Goal: Information Seeking & Learning: Learn about a topic

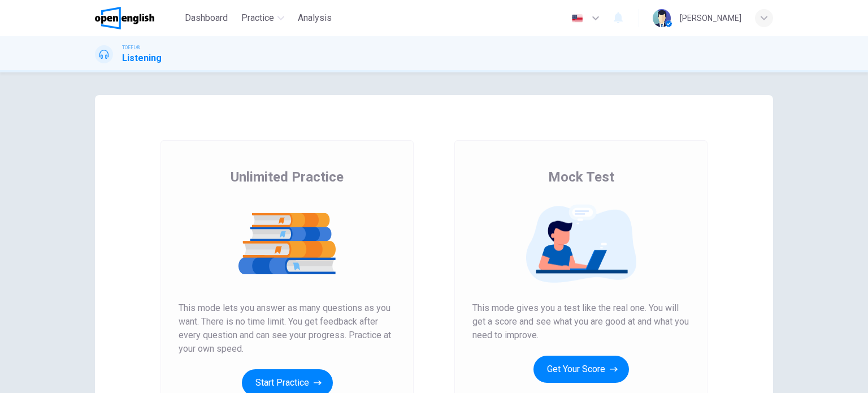
drag, startPoint x: 861, startPoint y: 135, endPoint x: 865, endPoint y: 192, distance: 56.7
click at [865, 192] on div "Unlimited Practice Mock Test Unlimited Practice This mode lets you answer as ma…" at bounding box center [434, 232] width 868 height 321
click at [272, 384] on button "Start Practice" at bounding box center [287, 382] width 91 height 27
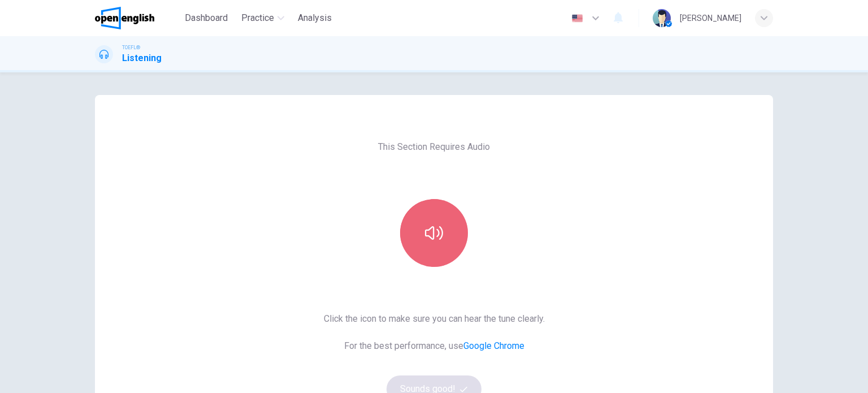
click at [432, 211] on button "button" at bounding box center [434, 233] width 68 height 68
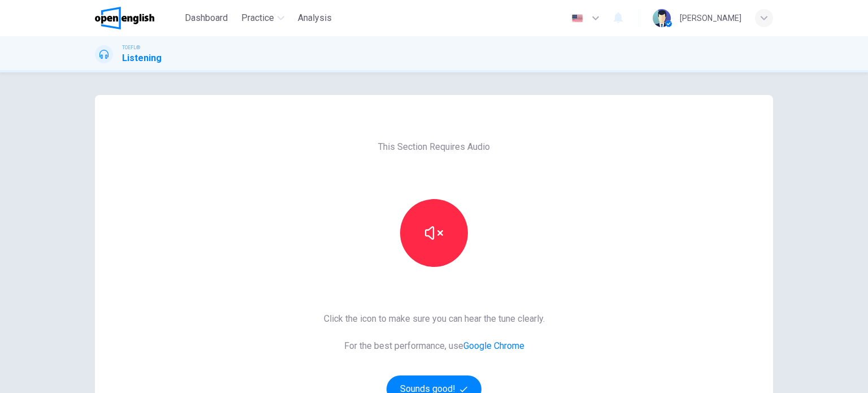
drag, startPoint x: 861, startPoint y: 181, endPoint x: 863, endPoint y: 237, distance: 55.4
click at [863, 237] on div "This Section Requires Audio Click the icon to make sure you can hear the tune c…" at bounding box center [434, 232] width 868 height 321
click at [435, 382] on button "Sounds good!" at bounding box center [434, 388] width 95 height 27
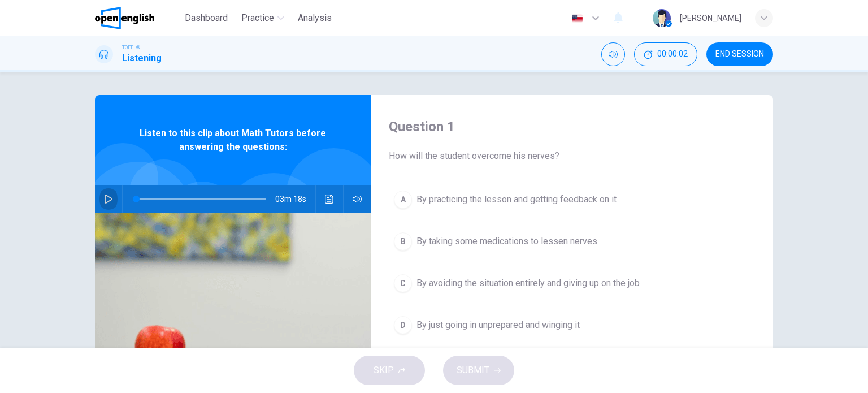
click at [108, 200] on icon "button" at bounding box center [109, 198] width 8 height 9
click at [822, 54] on div "TOEFL® Listening 00:00:16 END SESSION" at bounding box center [434, 54] width 868 height 36
drag, startPoint x: 867, startPoint y: 136, endPoint x: 868, endPoint y: 157, distance: 21.5
click at [868, 157] on div at bounding box center [868, 196] width 1 height 393
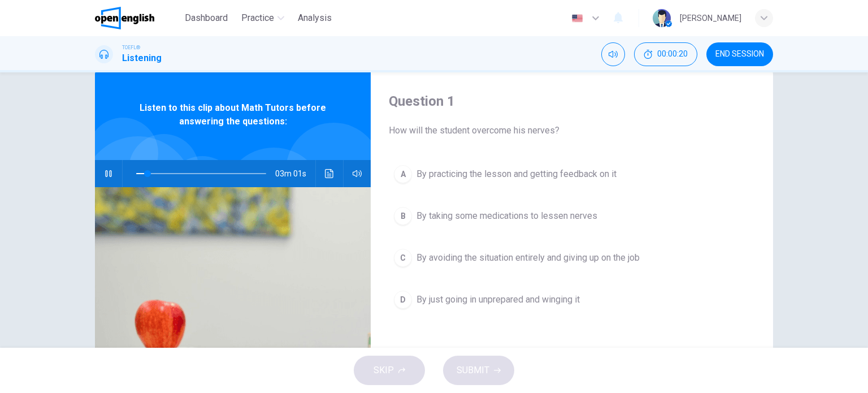
scroll to position [22, 0]
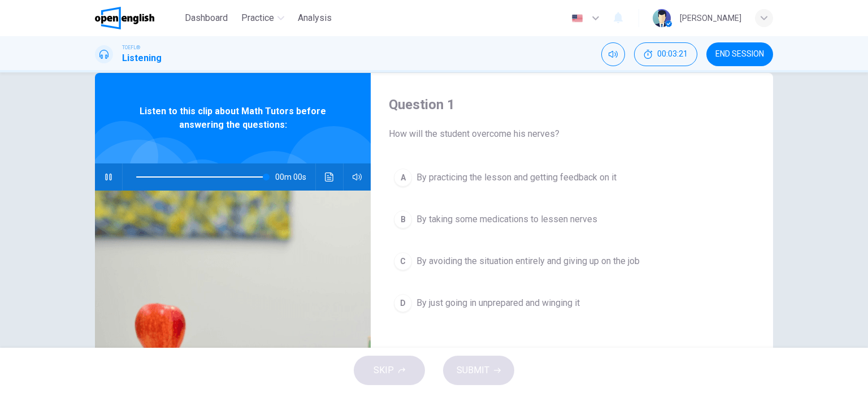
click at [400, 175] on div "A" at bounding box center [403, 177] width 18 height 18
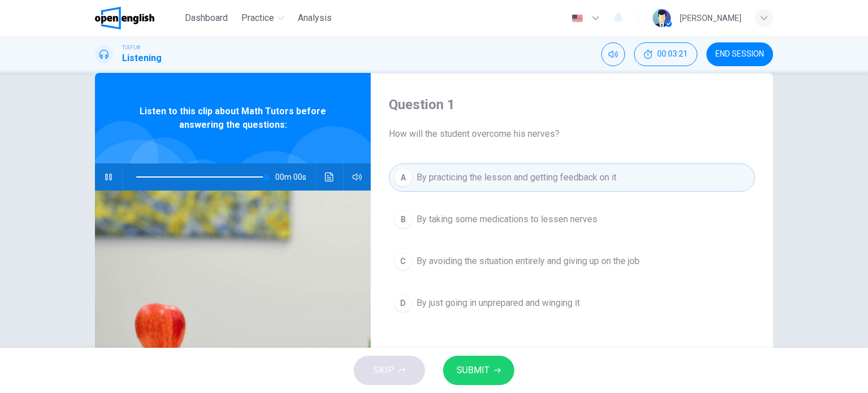
type input "*"
click at [473, 368] on span "SUBMIT" at bounding box center [473, 370] width 33 height 16
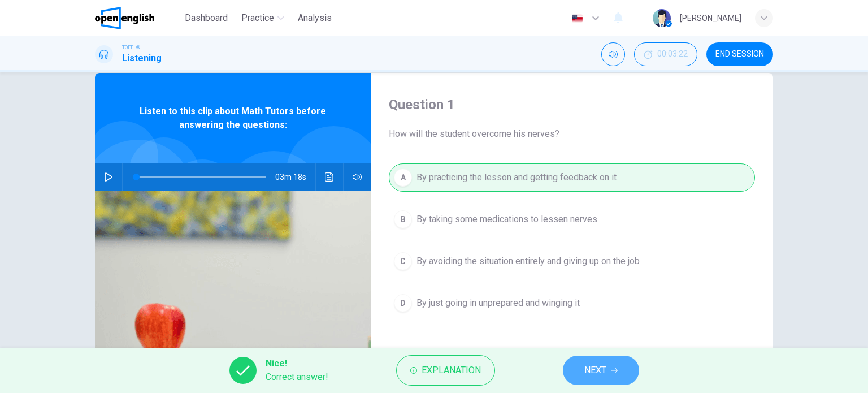
click at [586, 366] on span "NEXT" at bounding box center [595, 370] width 22 height 16
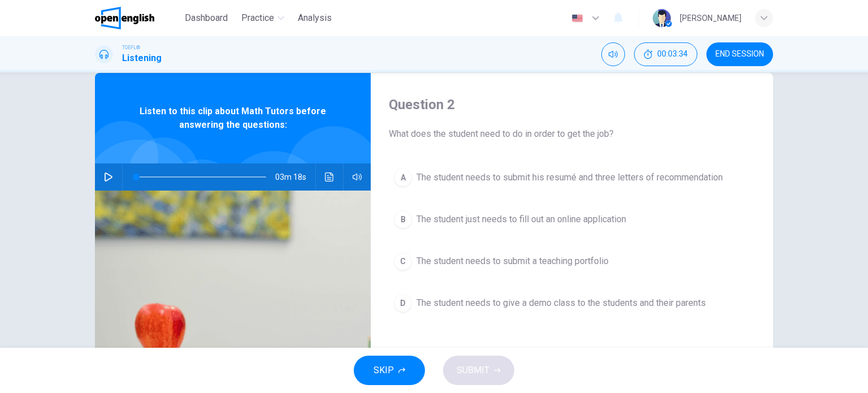
click at [404, 302] on div "D" at bounding box center [403, 303] width 18 height 18
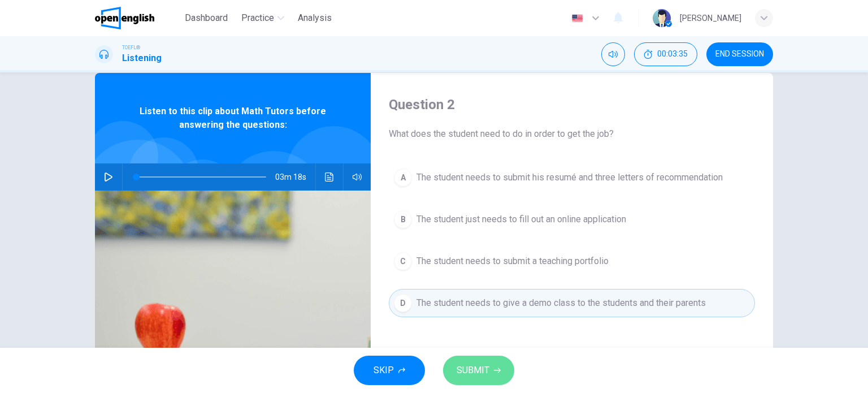
click at [461, 366] on span "SUBMIT" at bounding box center [473, 370] width 33 height 16
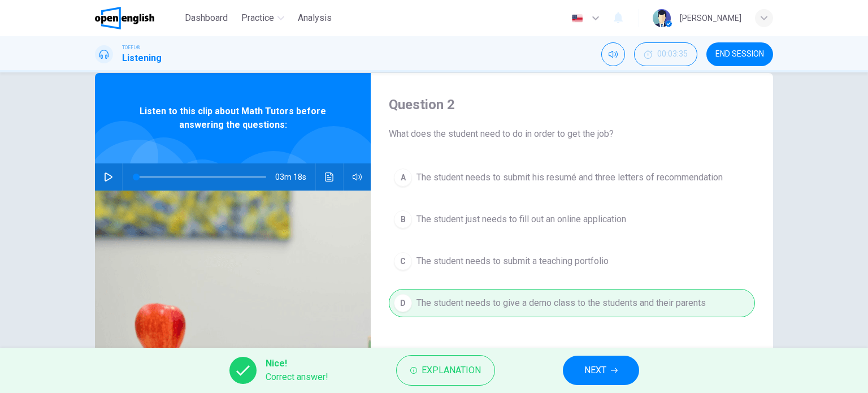
click at [599, 377] on span "NEXT" at bounding box center [595, 370] width 22 height 16
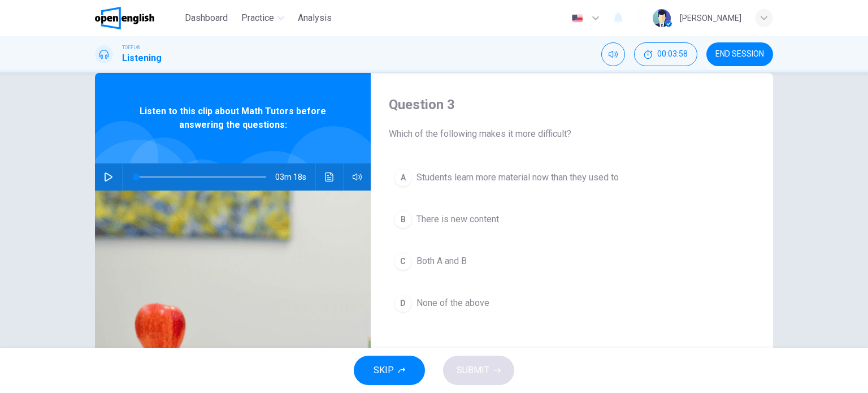
click at [418, 222] on span "There is new content" at bounding box center [458, 220] width 83 height 14
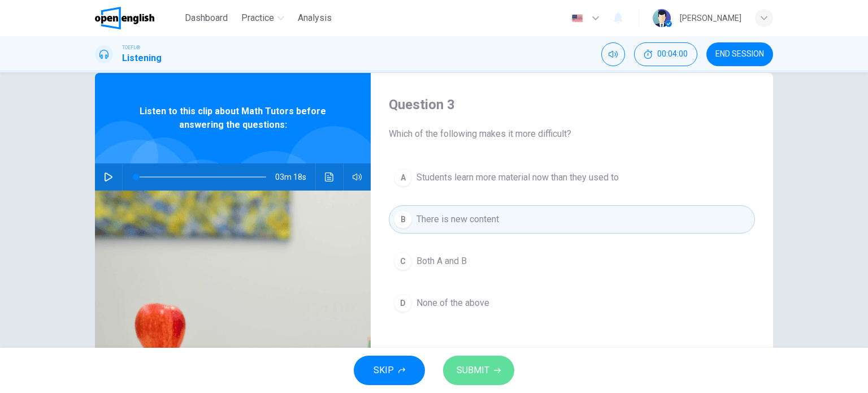
click at [467, 367] on span "SUBMIT" at bounding box center [473, 370] width 33 height 16
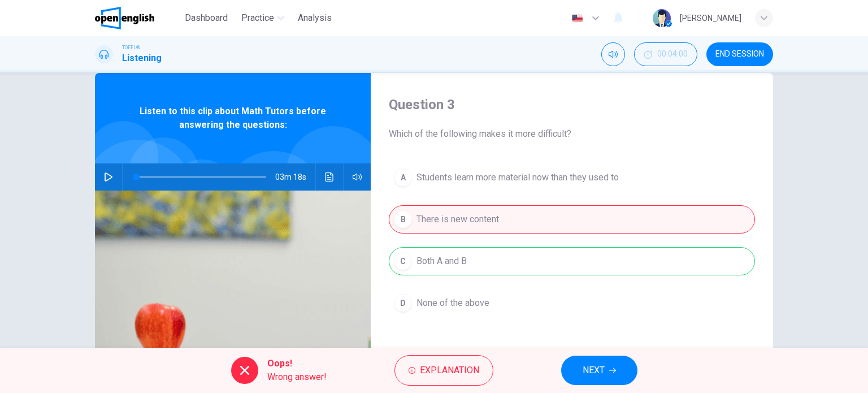
click at [565, 369] on button "NEXT" at bounding box center [599, 370] width 76 height 29
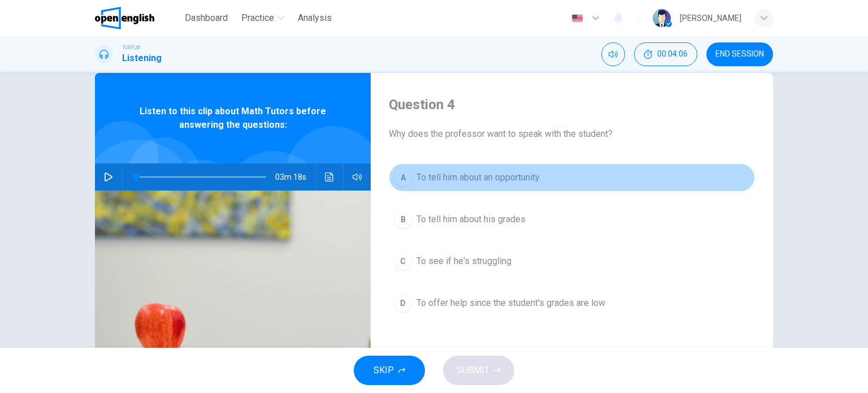
click at [495, 187] on button "A To tell him about an opportunity" at bounding box center [572, 177] width 366 height 28
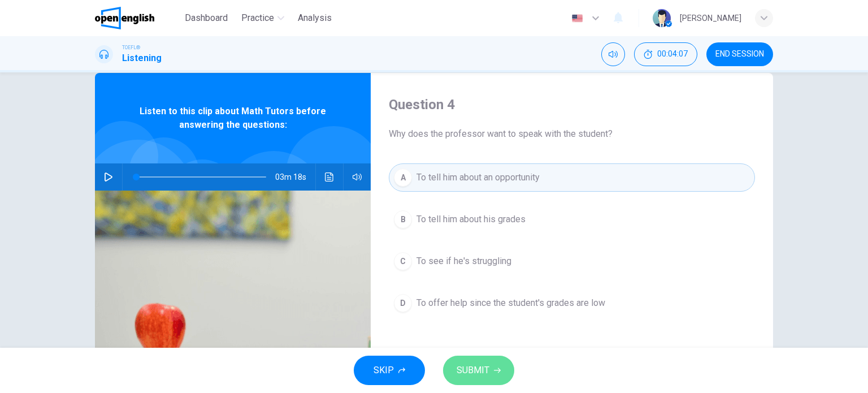
click at [476, 357] on button "SUBMIT" at bounding box center [478, 370] width 71 height 29
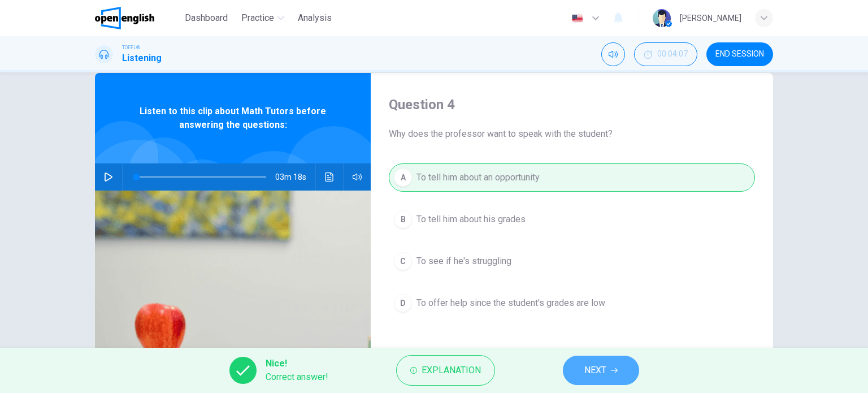
click at [610, 370] on button "NEXT" at bounding box center [601, 370] width 76 height 29
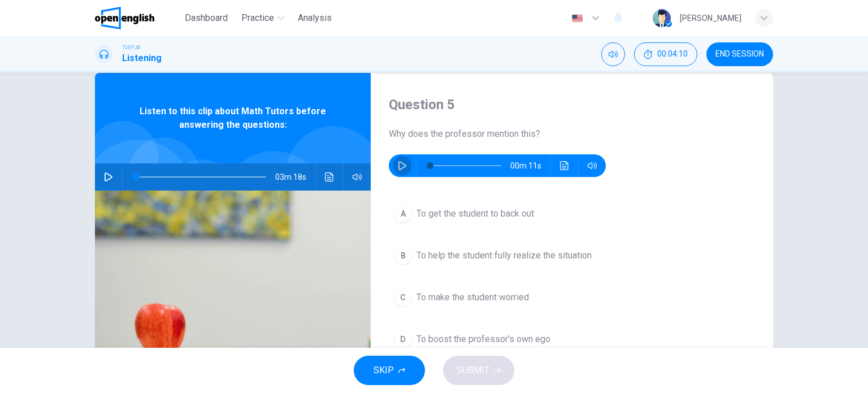
click at [398, 164] on icon "button" at bounding box center [402, 165] width 9 height 9
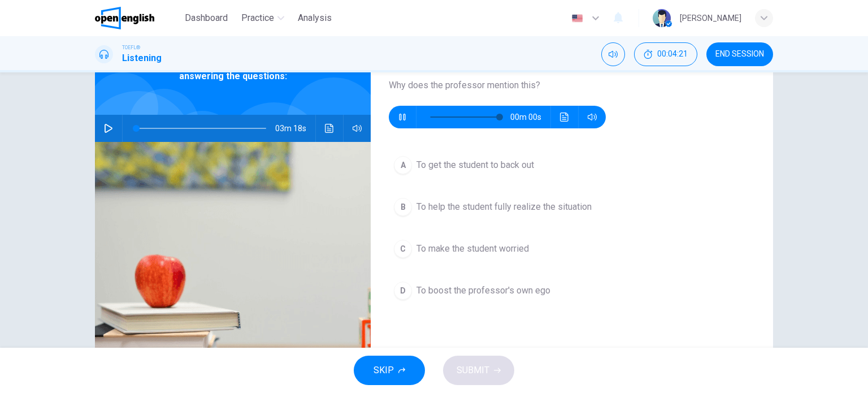
scroll to position [70, 0]
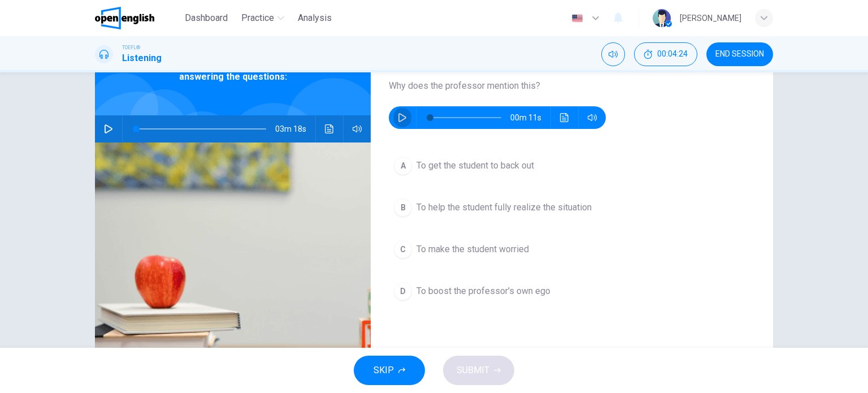
click at [398, 116] on icon "button" at bounding box center [402, 117] width 9 height 9
type input "*"
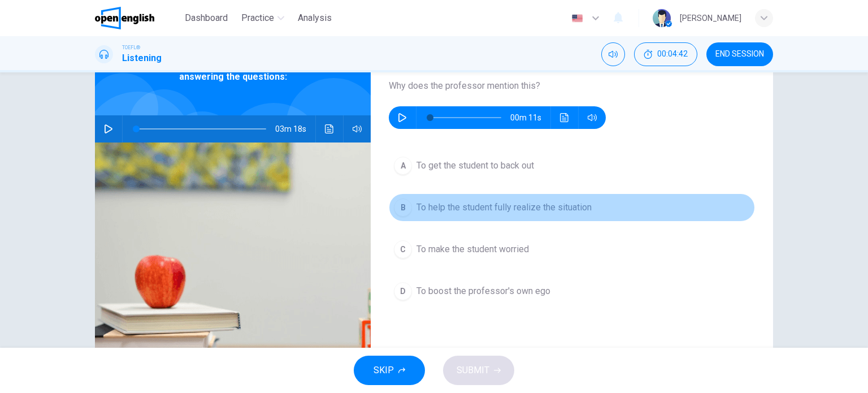
click at [448, 203] on span "To help the student fully realize the situation" at bounding box center [504, 208] width 175 height 14
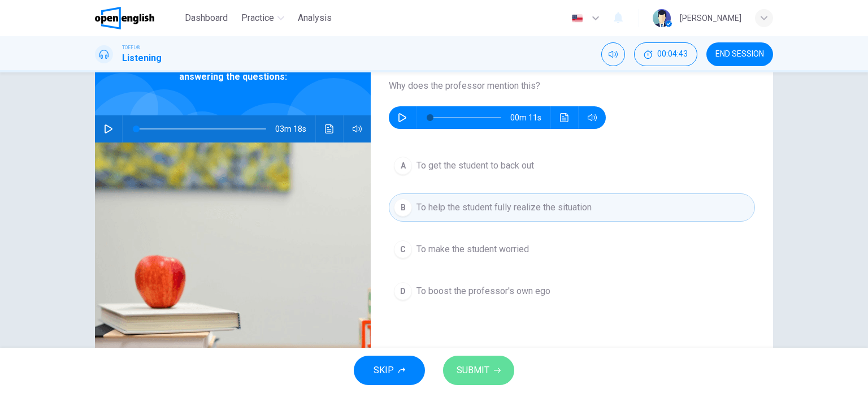
click at [482, 356] on button "SUBMIT" at bounding box center [478, 370] width 71 height 29
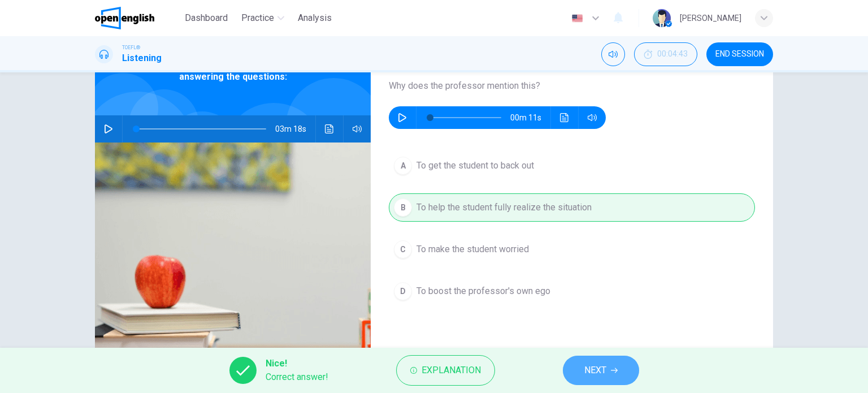
click at [591, 379] on button "NEXT" at bounding box center [601, 370] width 76 height 29
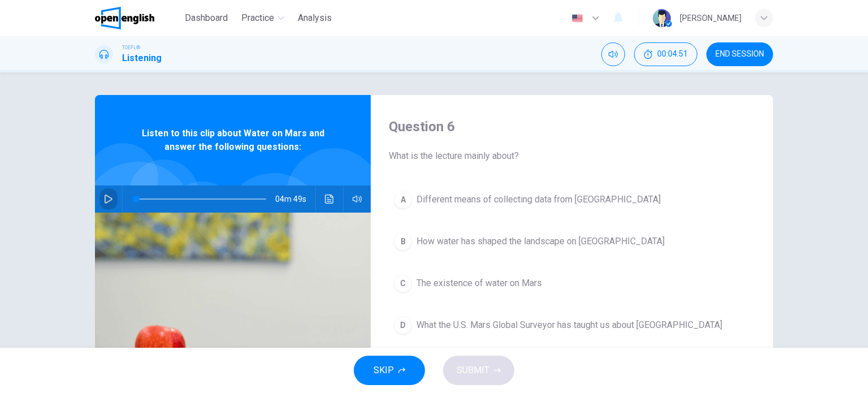
click at [109, 198] on icon "button" at bounding box center [109, 198] width 8 height 9
drag, startPoint x: 141, startPoint y: 198, endPoint x: 110, endPoint y: 198, distance: 31.7
click at [110, 198] on div "04m 48s" at bounding box center [233, 198] width 276 height 27
drag, startPoint x: 203, startPoint y: 200, endPoint x: 122, endPoint y: 200, distance: 81.4
click at [133, 200] on span at bounding box center [136, 199] width 7 height 7
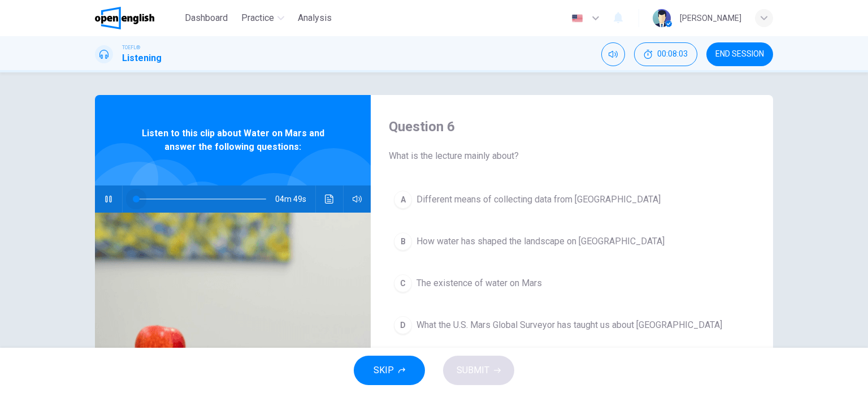
drag, startPoint x: 133, startPoint y: 198, endPoint x: 114, endPoint y: 197, distance: 19.8
click at [114, 197] on div "04m 49s" at bounding box center [233, 198] width 276 height 27
drag, startPoint x: 142, startPoint y: 200, endPoint x: 118, endPoint y: 201, distance: 24.9
click at [118, 201] on div "04m 49s" at bounding box center [233, 198] width 276 height 27
click at [104, 203] on icon "button" at bounding box center [108, 198] width 9 height 9
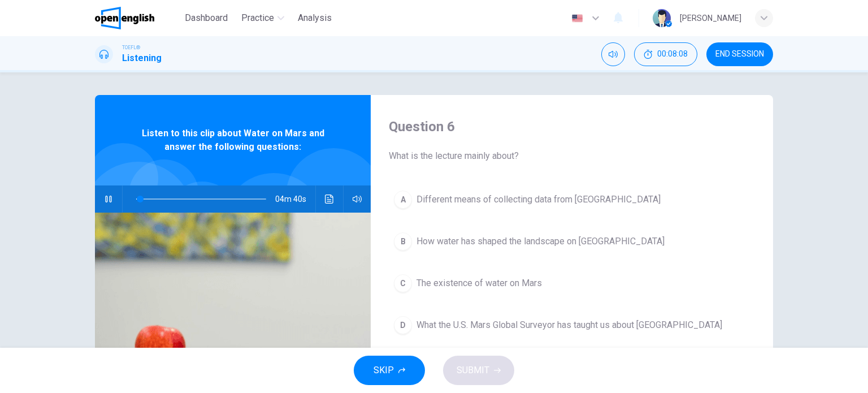
click at [106, 197] on icon "button" at bounding box center [108, 198] width 9 height 9
click at [104, 200] on icon "button" at bounding box center [108, 198] width 9 height 9
drag, startPoint x: 136, startPoint y: 198, endPoint x: 127, endPoint y: 198, distance: 9.6
click at [133, 198] on span at bounding box center [136, 199] width 7 height 7
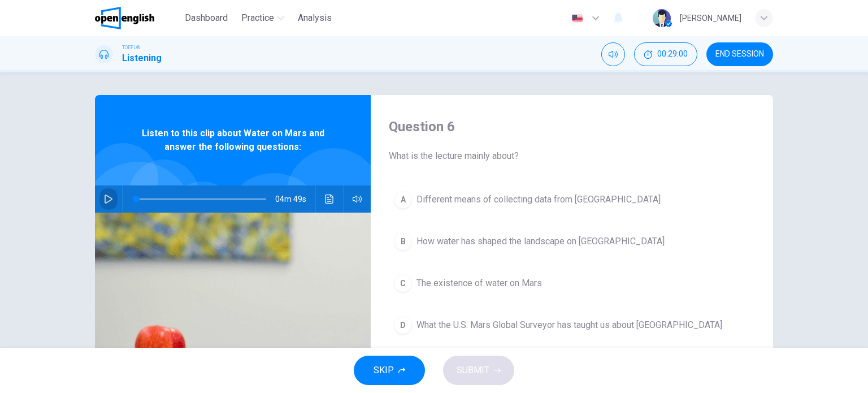
click at [112, 200] on button "button" at bounding box center [108, 198] width 18 height 27
click at [397, 283] on div "C" at bounding box center [403, 283] width 18 height 18
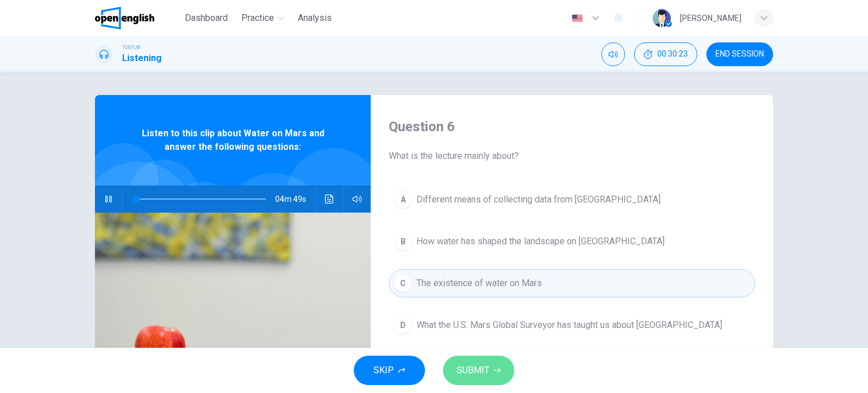
click at [462, 363] on span "SUBMIT" at bounding box center [473, 370] width 33 height 16
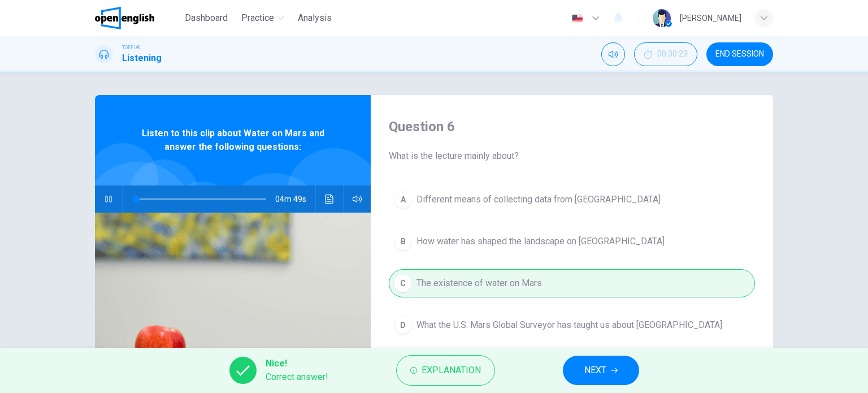
click at [596, 367] on span "NEXT" at bounding box center [595, 370] width 22 height 16
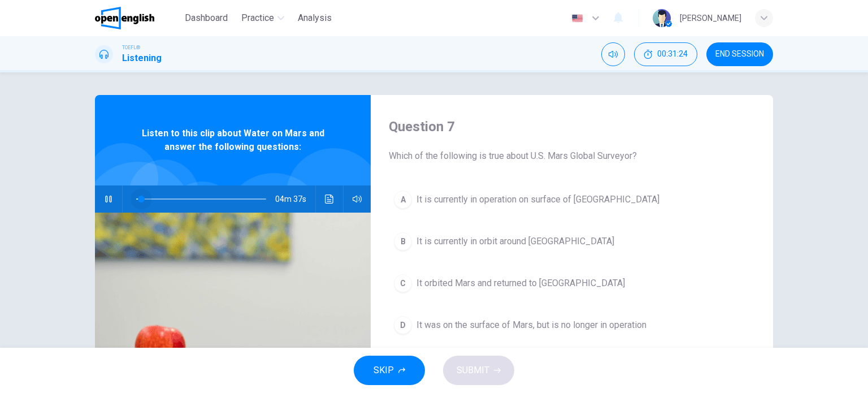
click at [138, 198] on span at bounding box center [141, 199] width 7 height 7
click at [105, 201] on icon "button" at bounding box center [108, 199] width 6 height 7
click at [104, 201] on icon "button" at bounding box center [108, 198] width 9 height 9
click at [149, 198] on span at bounding box center [152, 199] width 7 height 7
click at [159, 198] on span at bounding box center [162, 199] width 7 height 7
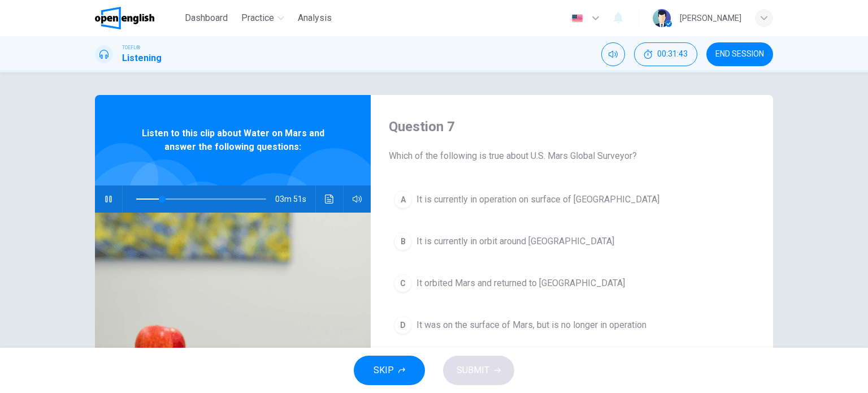
click at [105, 201] on icon "button" at bounding box center [108, 199] width 6 height 7
click at [104, 201] on icon "button" at bounding box center [108, 198] width 9 height 9
drag, startPoint x: 156, startPoint y: 200, endPoint x: 131, endPoint y: 200, distance: 25.4
click at [133, 200] on span at bounding box center [136, 199] width 7 height 7
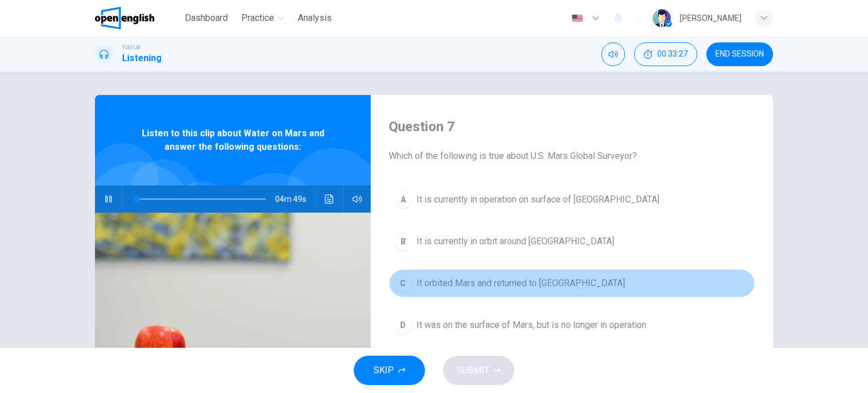
click at [492, 282] on span "It orbited Mars and returned to [GEOGRAPHIC_DATA]" at bounding box center [521, 283] width 209 height 14
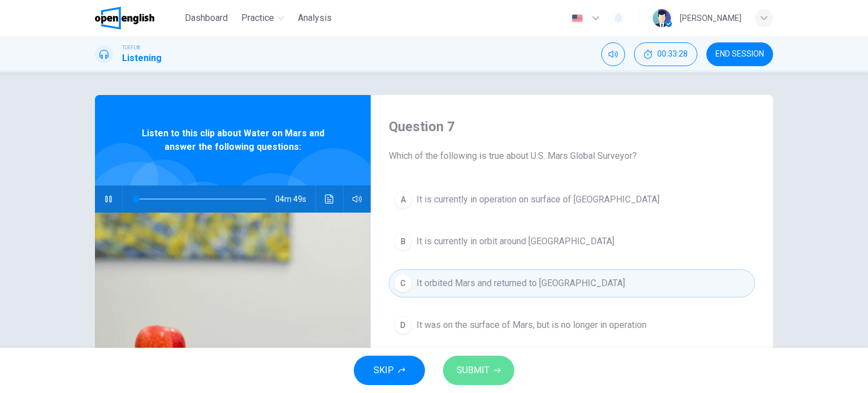
click at [467, 372] on span "SUBMIT" at bounding box center [473, 370] width 33 height 16
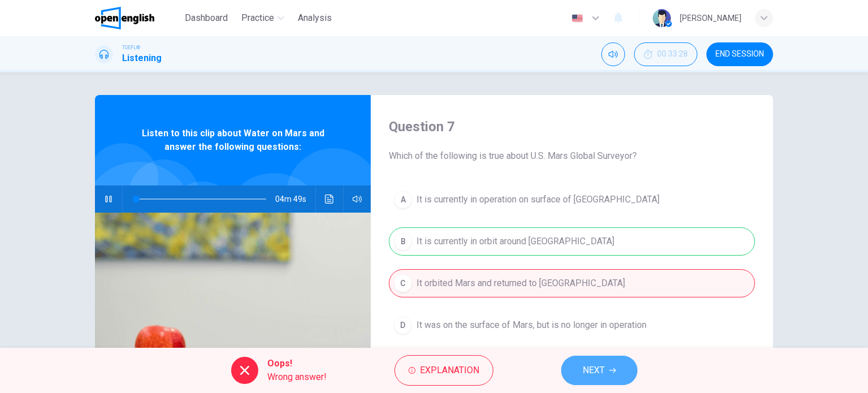
click at [587, 376] on span "NEXT" at bounding box center [594, 370] width 22 height 16
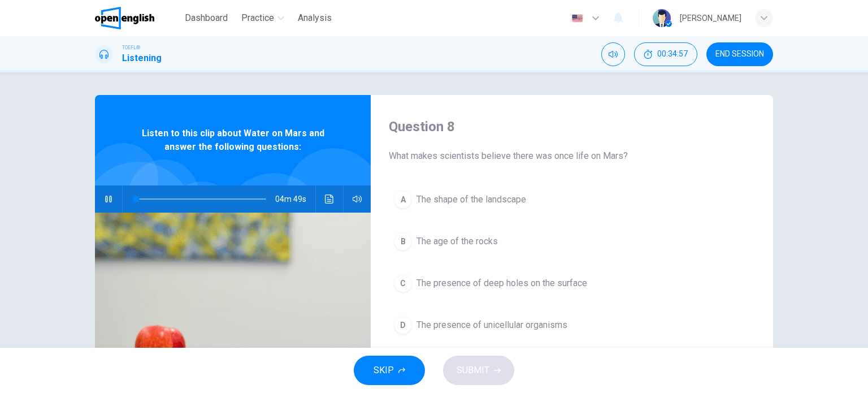
click at [530, 281] on span "The presence of deep holes on the surface" at bounding box center [502, 283] width 171 height 14
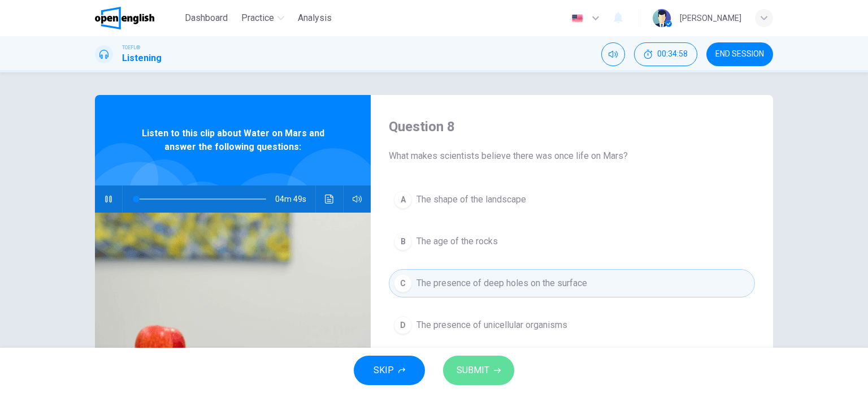
click at [487, 363] on span "SUBMIT" at bounding box center [473, 370] width 33 height 16
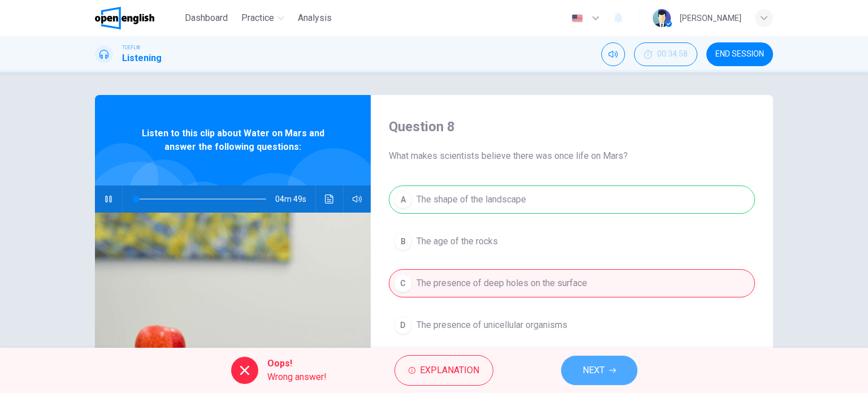
click at [610, 366] on button "NEXT" at bounding box center [599, 370] width 76 height 29
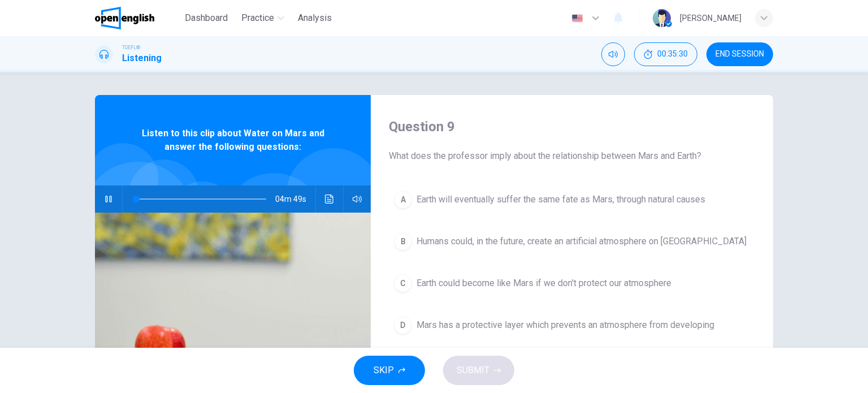
click at [590, 281] on span "Earth could become like Mars if we don't protect our atmosphere" at bounding box center [544, 283] width 255 height 14
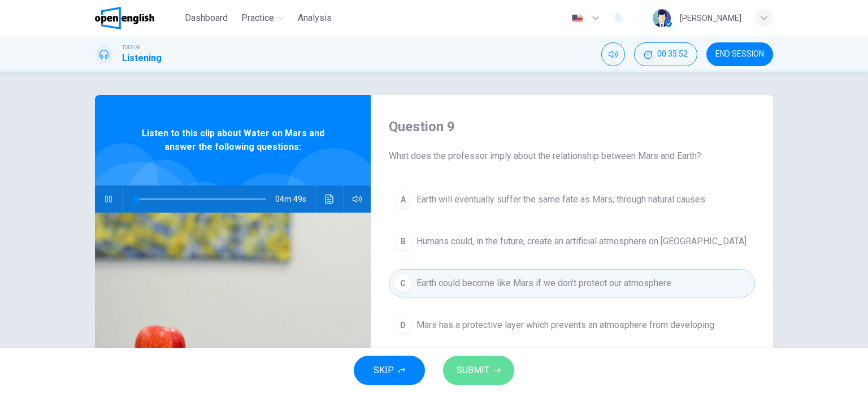
click at [493, 363] on button "SUBMIT" at bounding box center [478, 370] width 71 height 29
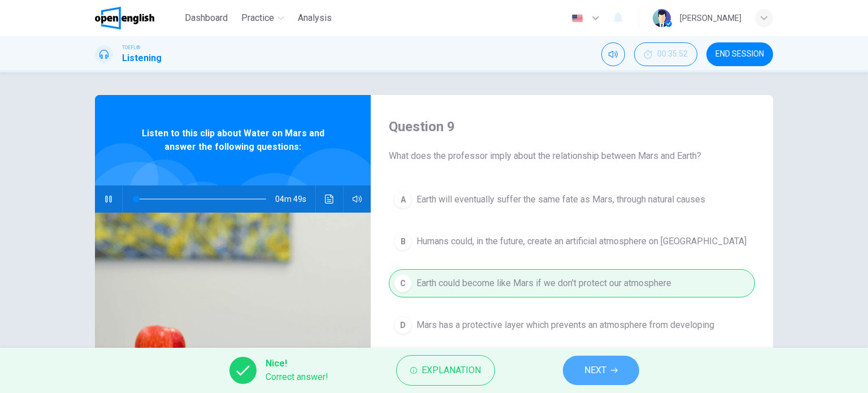
click at [617, 365] on button "NEXT" at bounding box center [601, 370] width 76 height 29
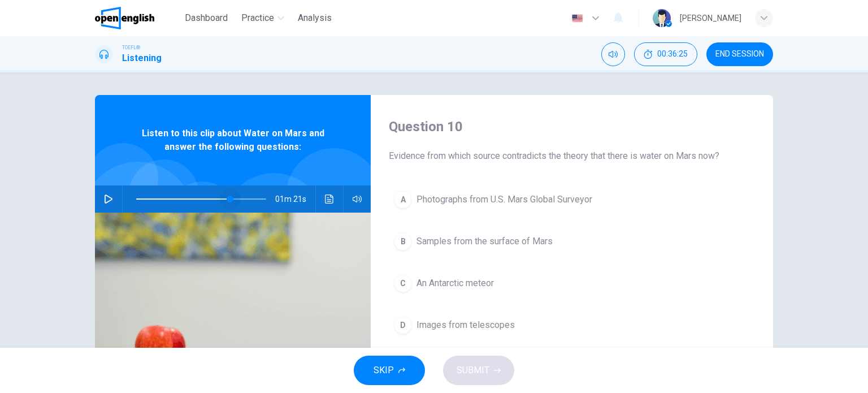
drag, startPoint x: 132, startPoint y: 201, endPoint x: 232, endPoint y: 204, distance: 100.1
click at [232, 202] on span at bounding box center [230, 199] width 7 height 7
click at [109, 202] on icon "button" at bounding box center [108, 198] width 9 height 9
type input "*"
drag, startPoint x: 228, startPoint y: 197, endPoint x: 93, endPoint y: 184, distance: 135.7
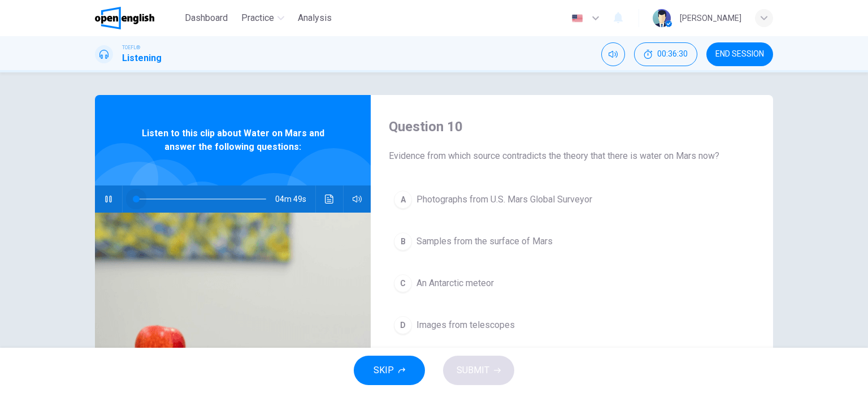
click at [95, 184] on div "Listen to this clip about Water on Mars and answer the following questions: 04m…" at bounding box center [233, 291] width 276 height 393
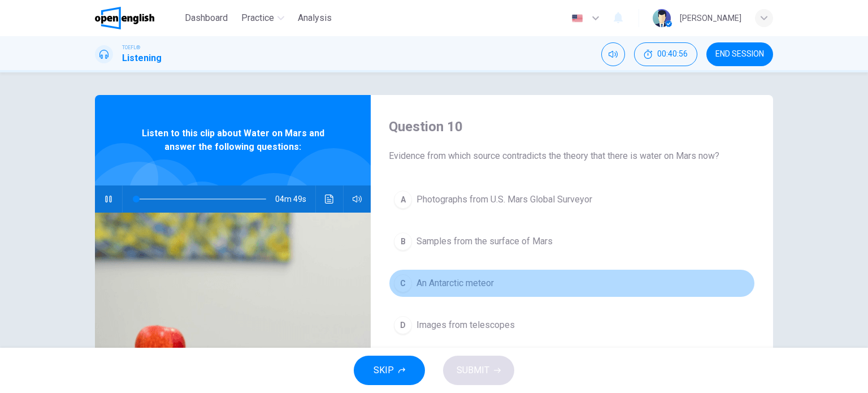
click at [475, 284] on span "An Antarctic meteor" at bounding box center [455, 283] width 77 height 14
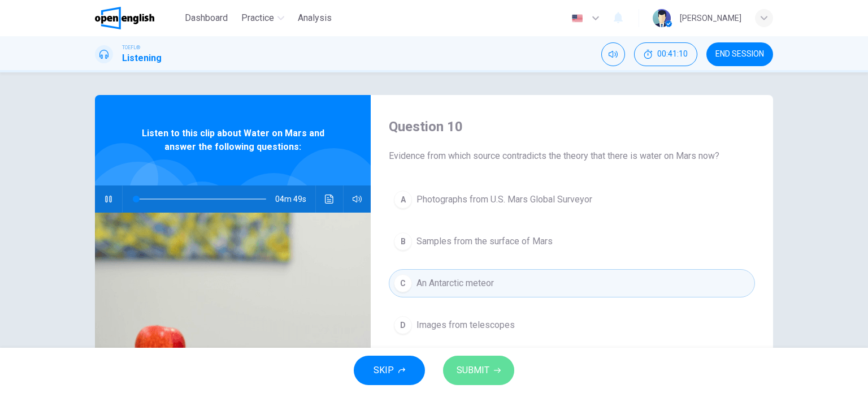
click at [486, 373] on span "SUBMIT" at bounding box center [473, 370] width 33 height 16
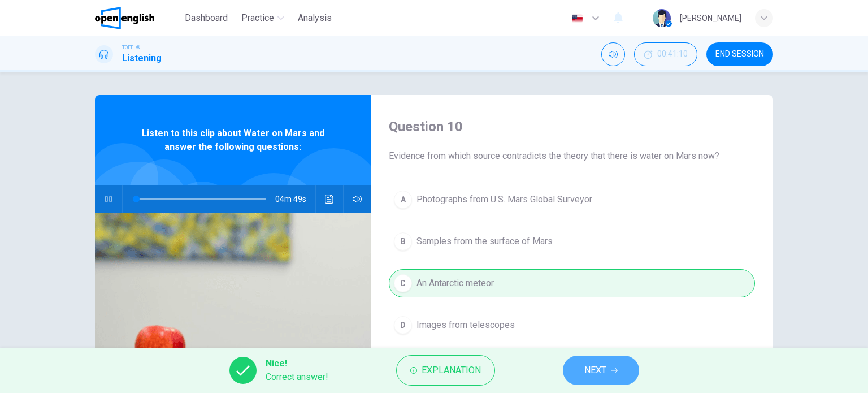
click at [595, 367] on span "NEXT" at bounding box center [595, 370] width 22 height 16
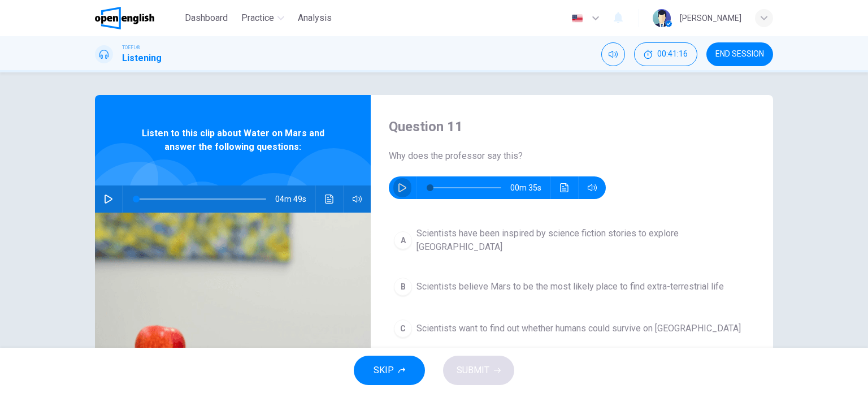
click at [400, 189] on icon "button" at bounding box center [402, 187] width 9 height 9
type input "*"
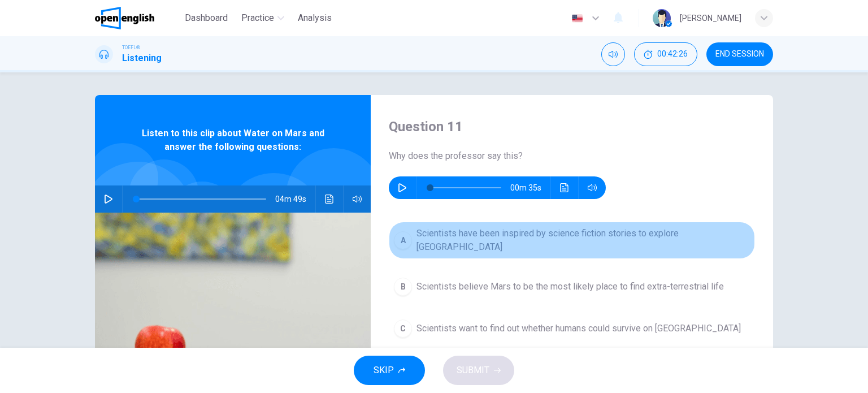
click at [568, 235] on span "Scientists have been inspired by science fiction stories to explore [GEOGRAPHIC…" at bounding box center [584, 240] width 334 height 27
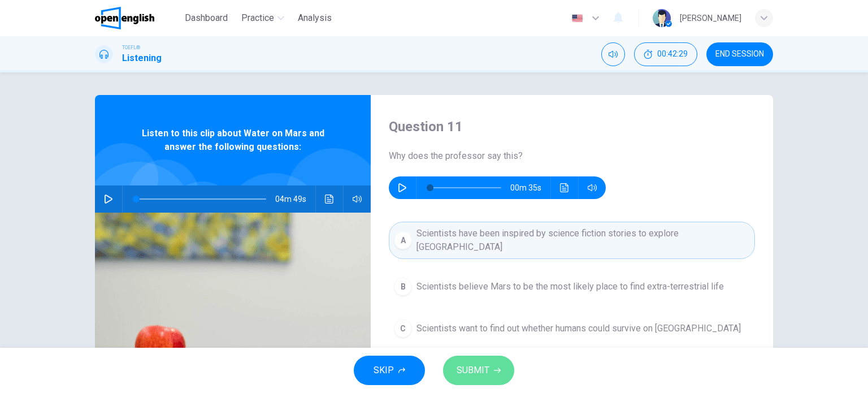
click at [486, 369] on span "SUBMIT" at bounding box center [473, 370] width 33 height 16
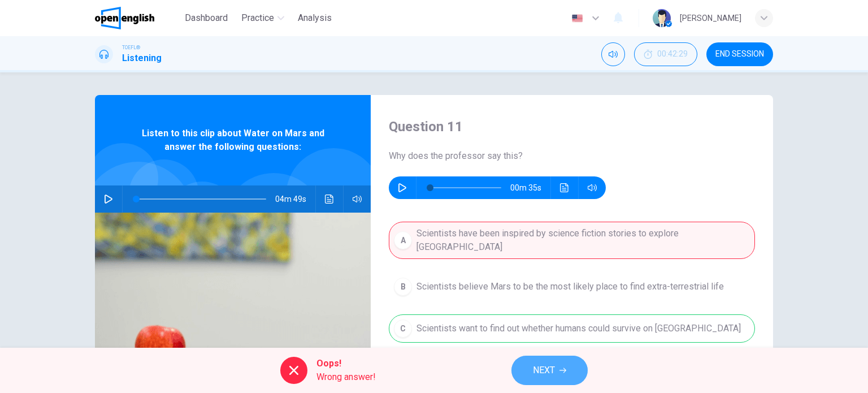
click at [556, 374] on button "NEXT" at bounding box center [550, 370] width 76 height 29
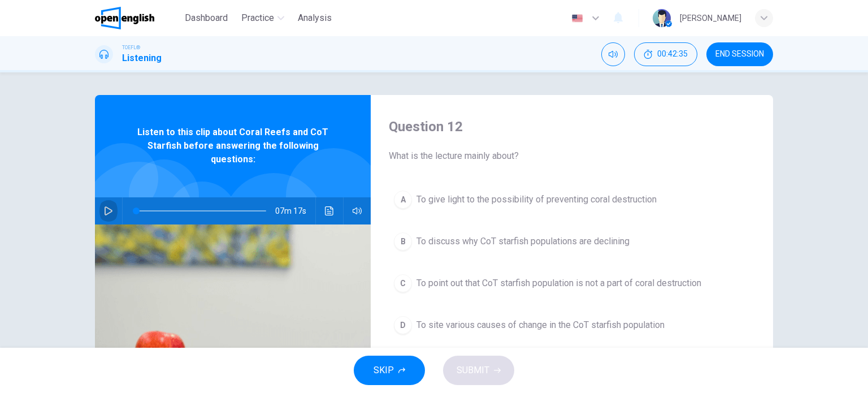
click at [104, 212] on icon "button" at bounding box center [108, 210] width 9 height 9
type input "**"
